Goal: Entertainment & Leisure: Consume media (video, audio)

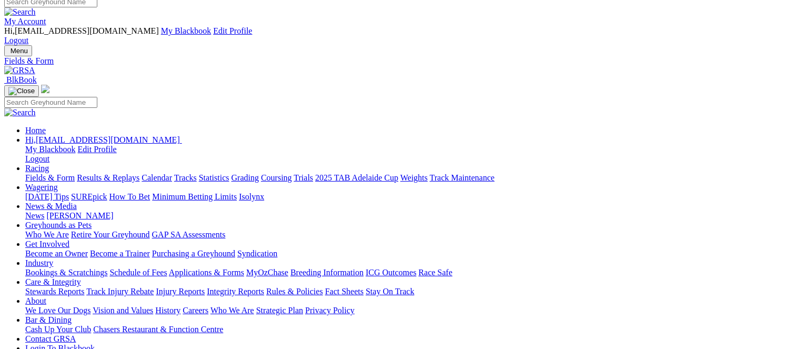
scroll to position [7, 0]
click at [139, 174] on link "Results & Replays" at bounding box center [108, 178] width 63 height 9
